Goal: Information Seeking & Learning: Learn about a topic

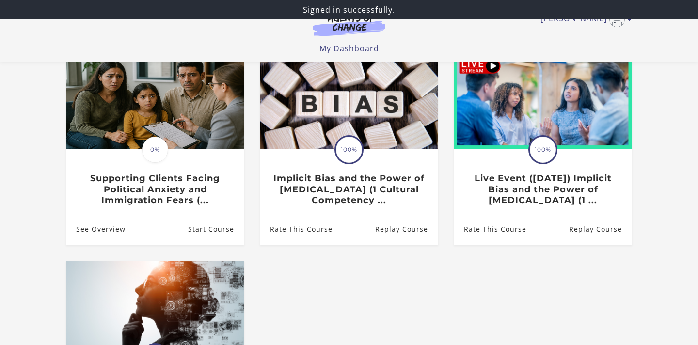
scroll to position [116, 0]
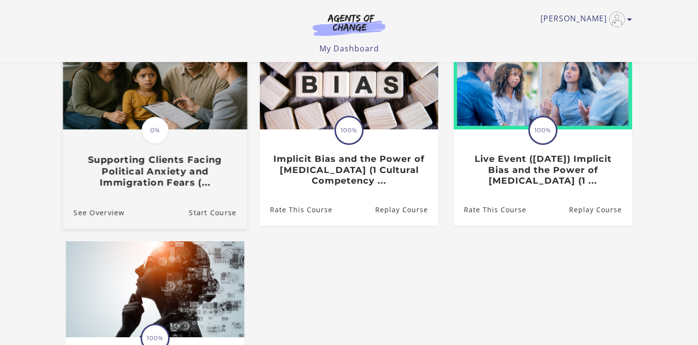
click at [169, 171] on h3 "Supporting Clients Facing Political Anxiety and Immigration Fears (..." at bounding box center [155, 172] width 163 height 34
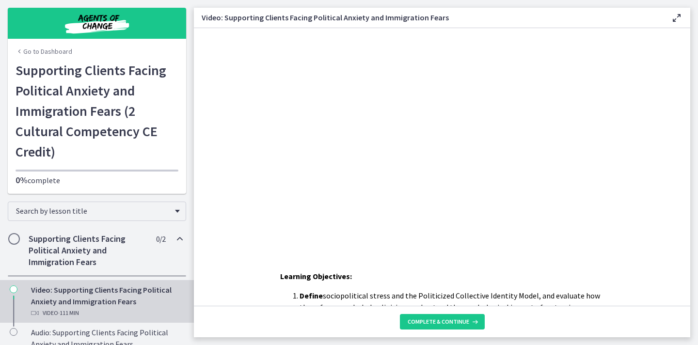
click at [682, 67] on div "Click for sound @keyframes VOLUME_SMALL_WAVE_FLASH { 0% { opacity: 0; } 33% { o…" at bounding box center [442, 138] width 496 height 220
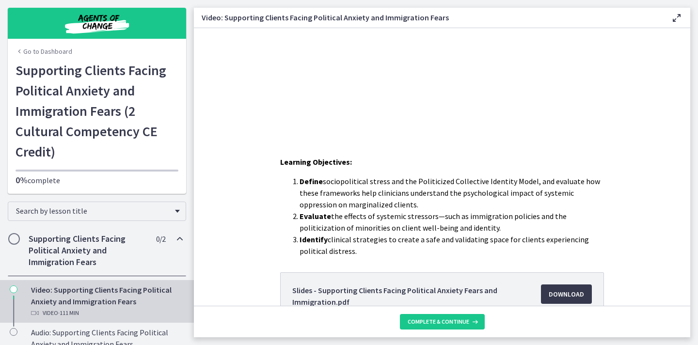
scroll to position [116, 0]
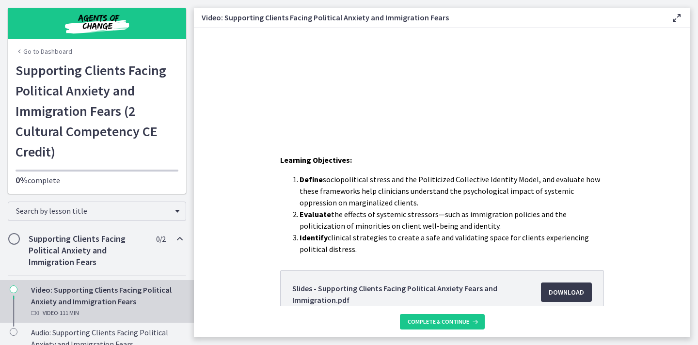
click at [205, 223] on div "Learning Objectives: Define sociopolitical stress and the Politicized Collectiv…" at bounding box center [442, 283] width 496 height 258
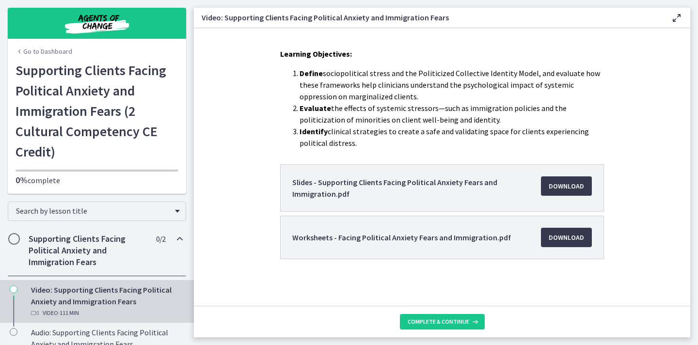
scroll to position [223, 0]
click at [157, 53] on div "Go to Dashboard" at bounding box center [97, 49] width 178 height 21
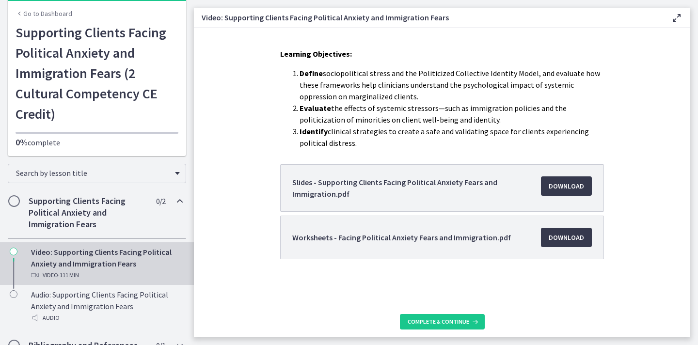
scroll to position [0, 0]
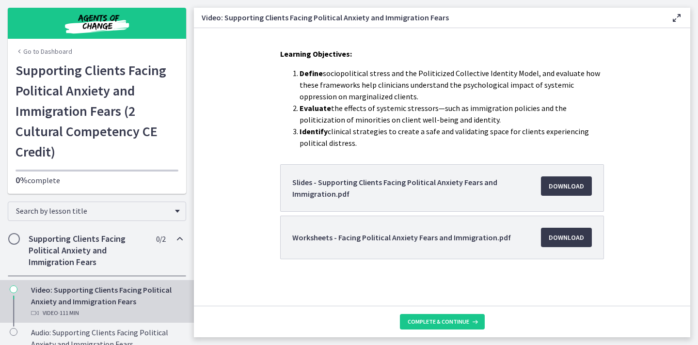
click at [672, 106] on div "Learning Objectives: Define sociopolitical stress and the Politicized Collectiv…" at bounding box center [442, 177] width 496 height 258
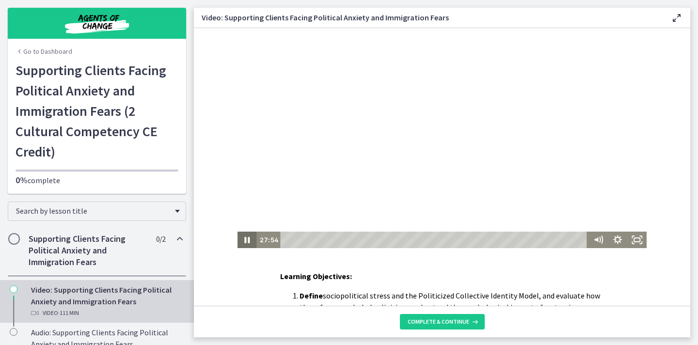
click at [245, 238] on icon "Pause" at bounding box center [247, 240] width 5 height 6
